Goal: Information Seeking & Learning: Learn about a topic

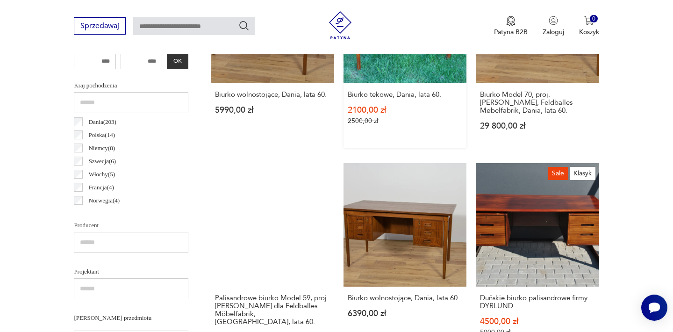
scroll to position [492, 0]
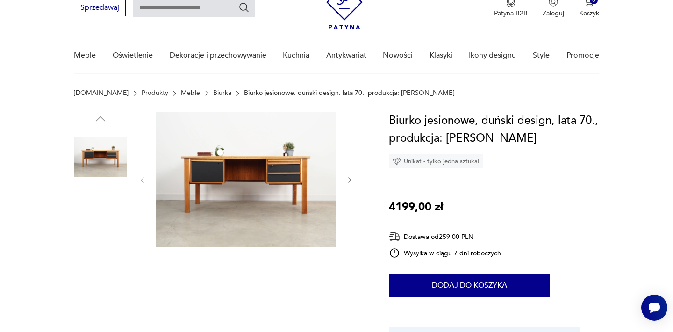
scroll to position [43, 0]
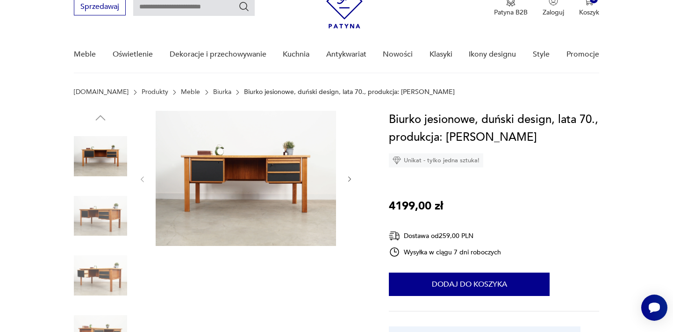
click at [92, 223] on img at bounding box center [100, 215] width 53 height 53
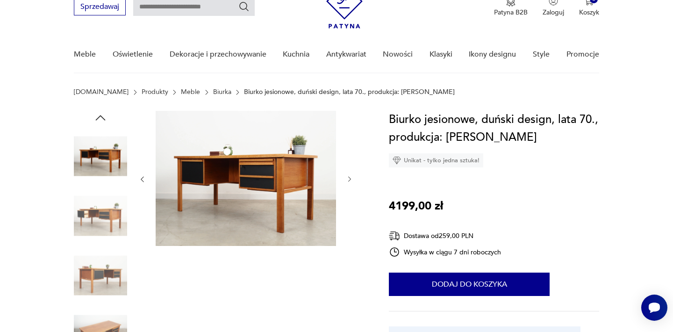
click at [96, 254] on img at bounding box center [100, 275] width 53 height 53
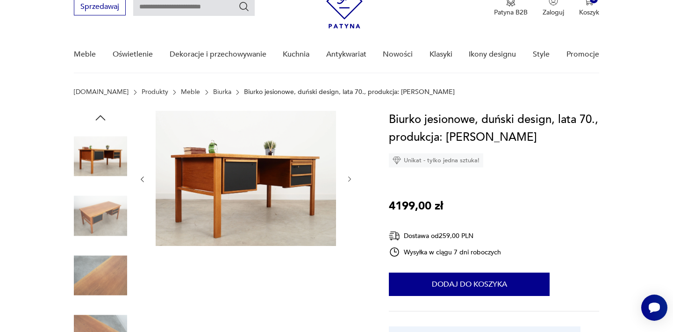
click at [98, 268] on img at bounding box center [100, 275] width 53 height 53
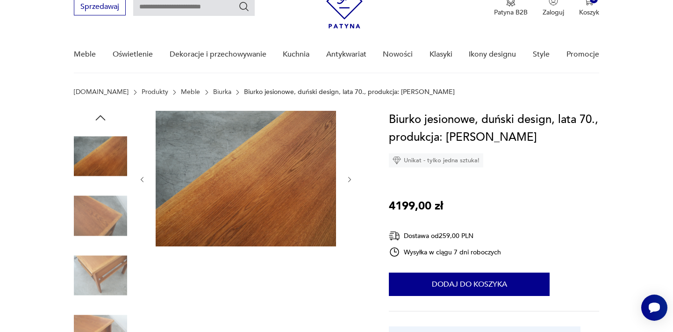
click at [102, 285] on img at bounding box center [100, 275] width 53 height 53
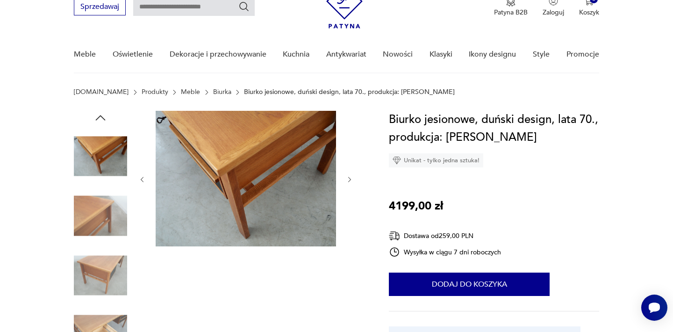
click at [106, 298] on img at bounding box center [100, 275] width 53 height 53
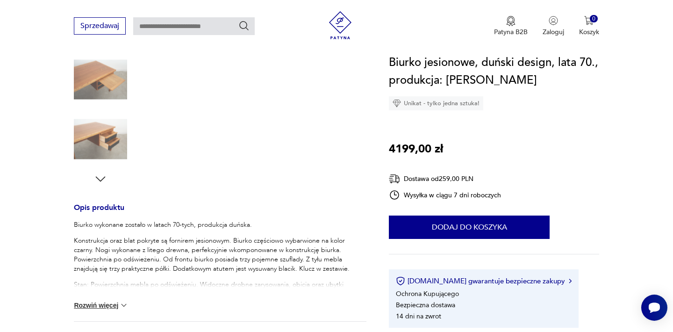
scroll to position [244, 0]
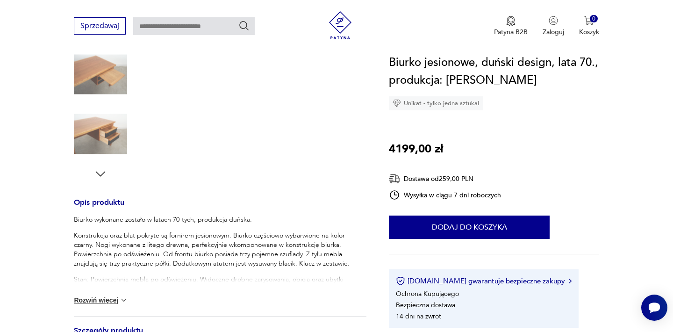
click at [106, 301] on button "Rozwiń więcej" at bounding box center [101, 299] width 54 height 9
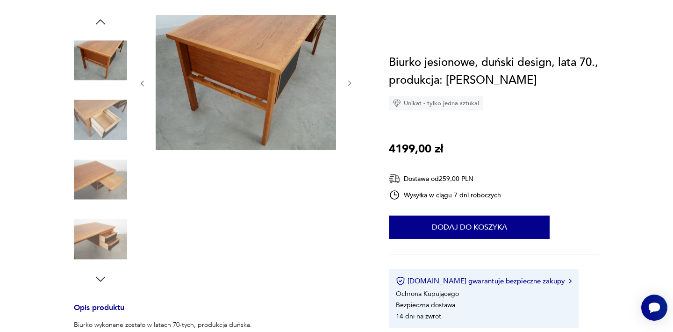
scroll to position [49, 0]
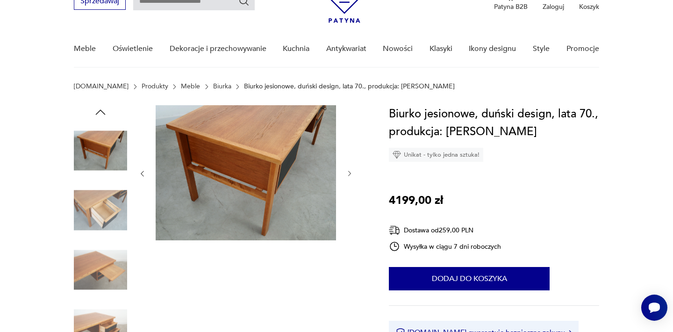
click at [104, 167] on img at bounding box center [100, 150] width 53 height 53
click at [205, 219] on img at bounding box center [246, 172] width 180 height 135
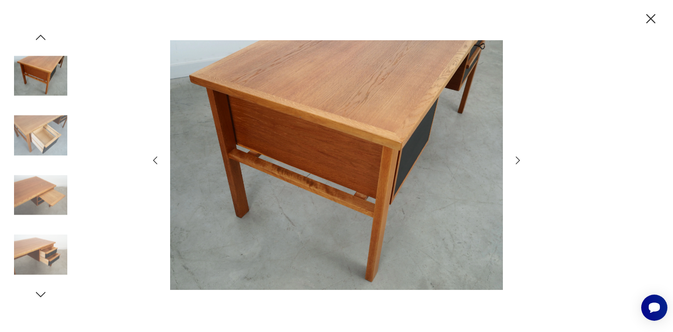
click at [522, 161] on icon "button" at bounding box center [517, 160] width 11 height 11
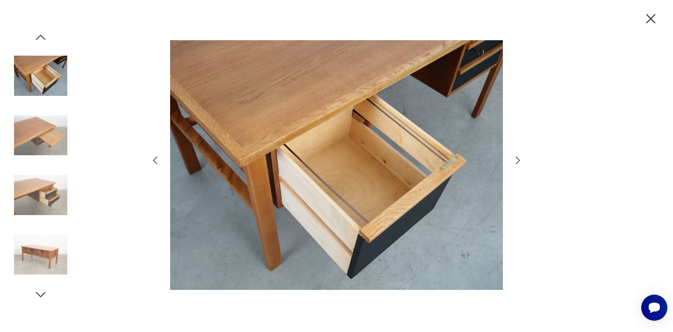
click at [520, 162] on icon "button" at bounding box center [517, 160] width 11 height 11
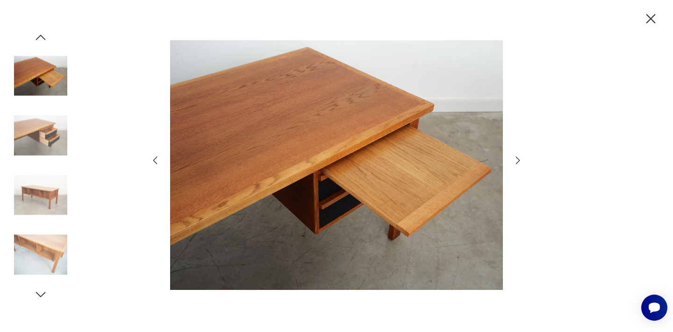
click at [520, 162] on icon "button" at bounding box center [517, 160] width 11 height 11
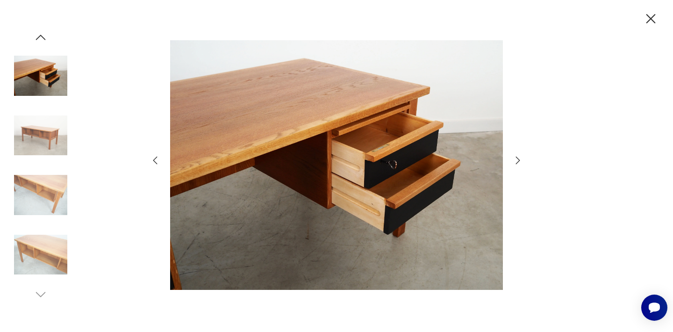
click at [520, 162] on icon "button" at bounding box center [517, 160] width 11 height 11
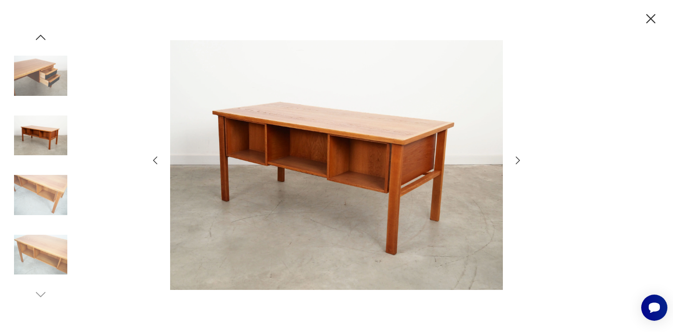
click at [520, 162] on icon "button" at bounding box center [517, 160] width 11 height 11
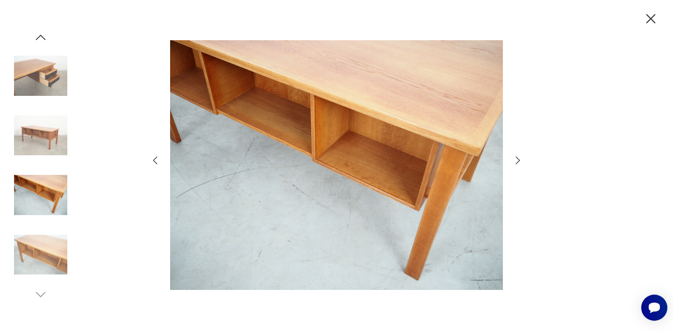
click at [520, 162] on icon "button" at bounding box center [517, 160] width 11 height 11
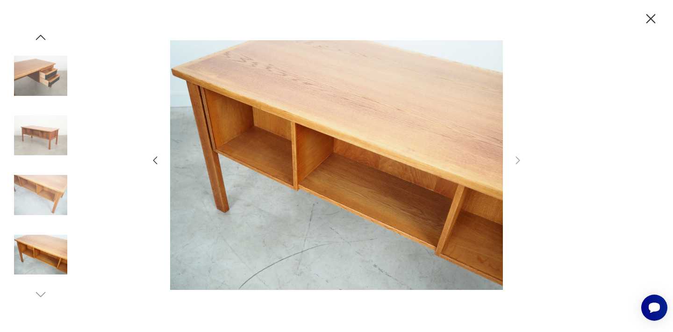
scroll to position [489, 0]
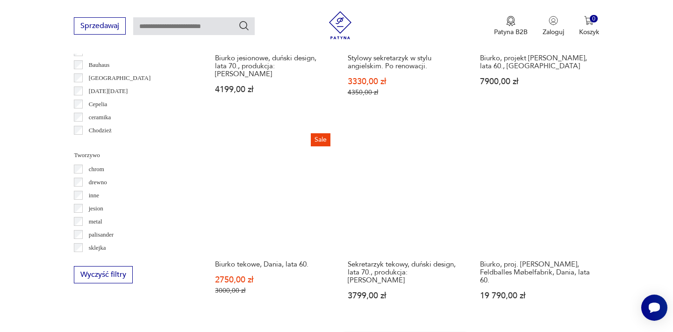
scroll to position [911, 0]
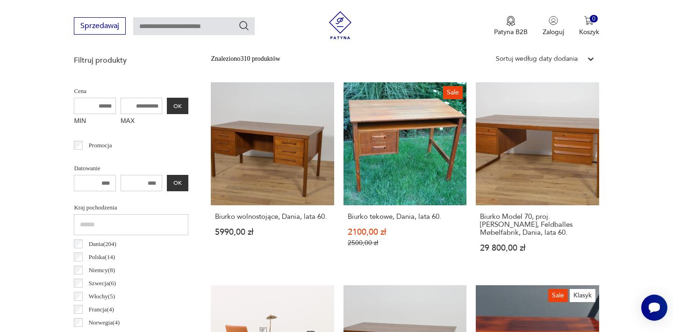
scroll to position [249, 0]
